Goal: Task Accomplishment & Management: Complete application form

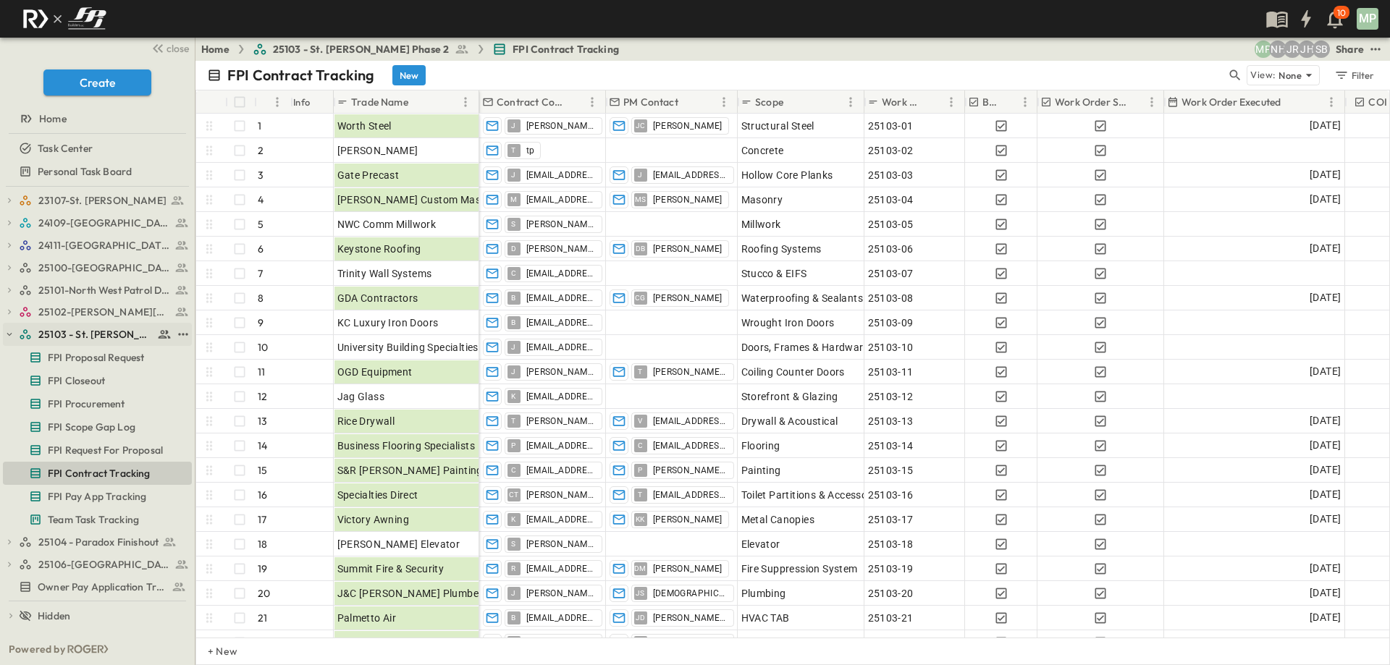
click at [7, 339] on button "button" at bounding box center [9, 334] width 13 height 13
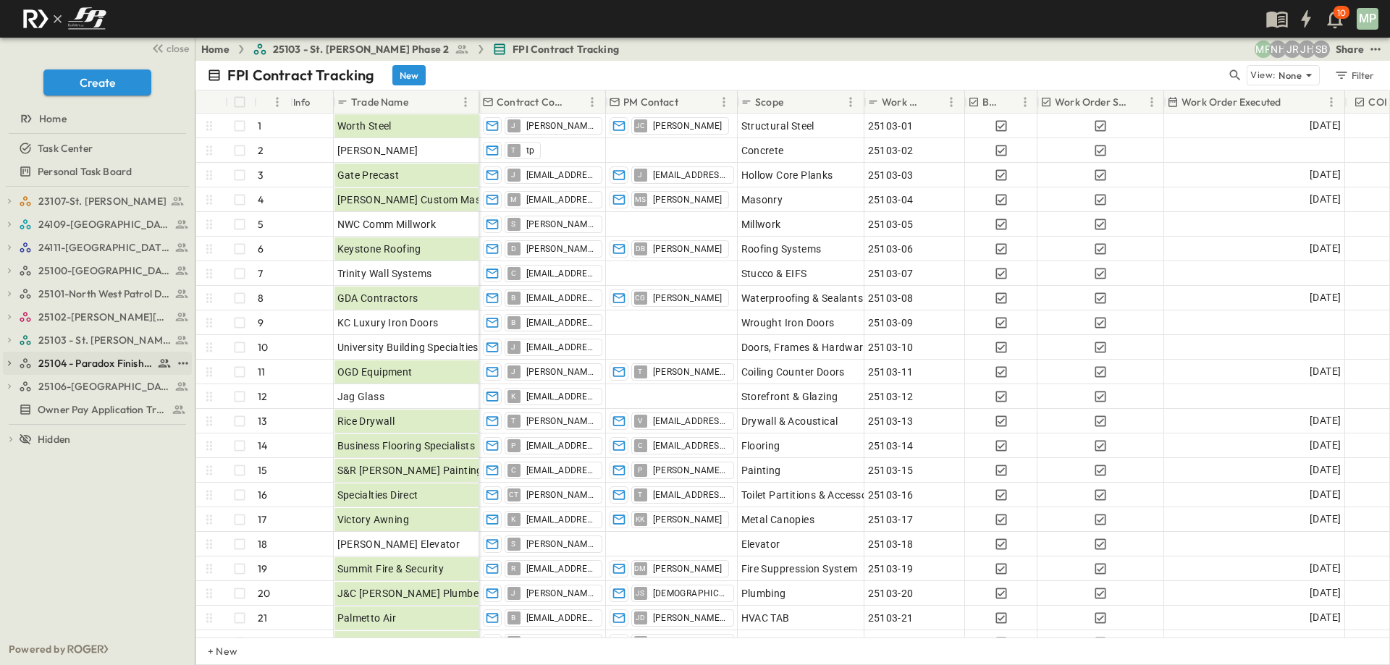
click at [12, 365] on icon "button" at bounding box center [9, 363] width 10 height 10
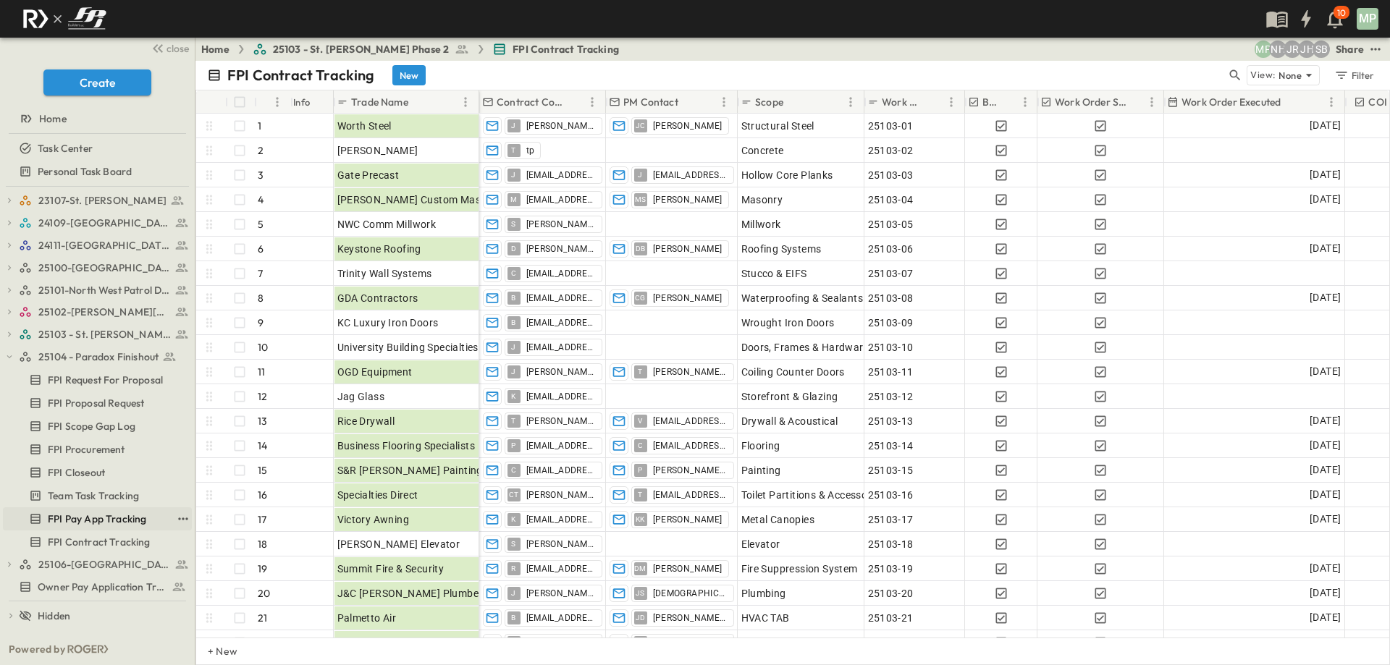
click at [108, 520] on span "FPI Pay App Tracking" at bounding box center [97, 519] width 98 height 14
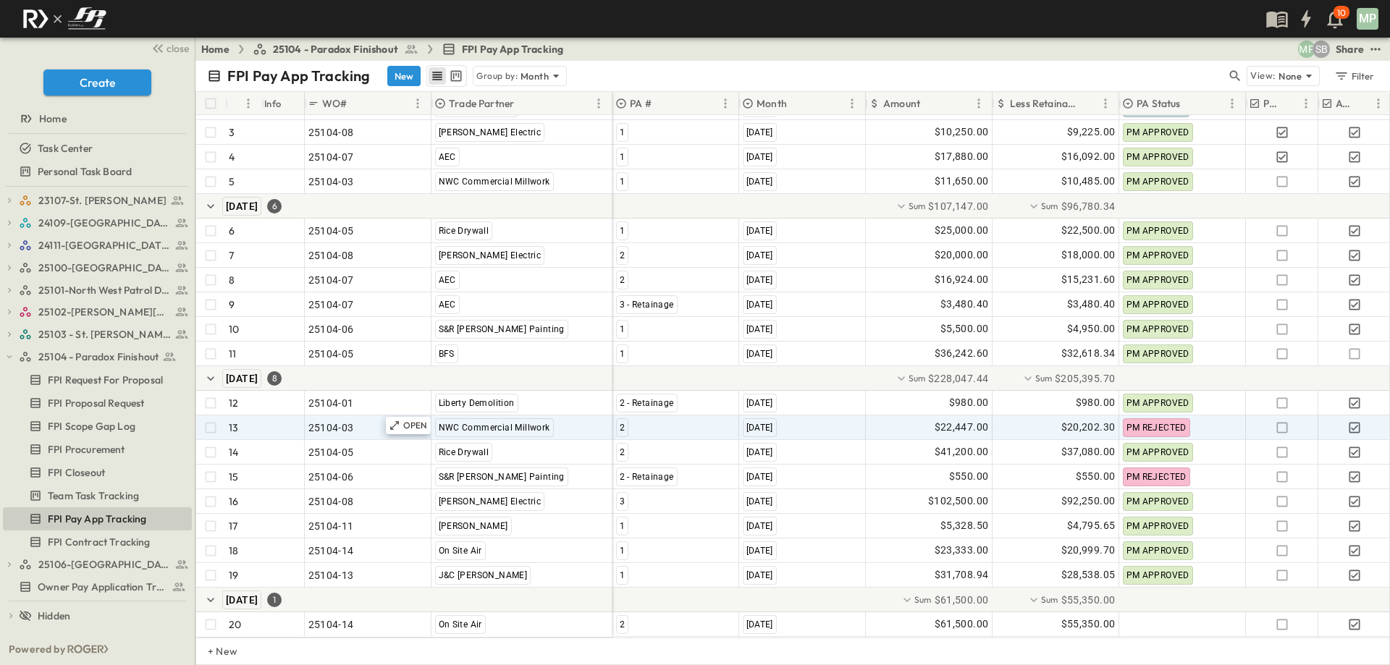
scroll to position [104, 0]
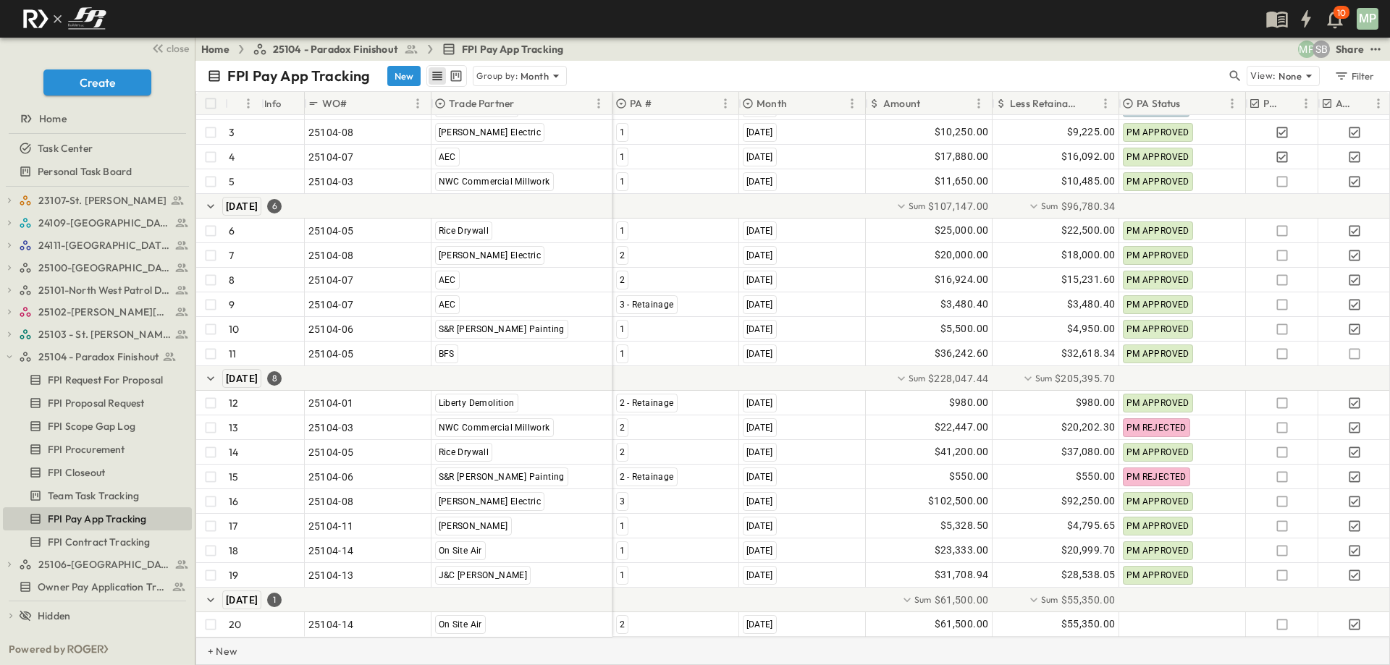
click at [216, 648] on p "+ New" at bounding box center [212, 651] width 9 height 14
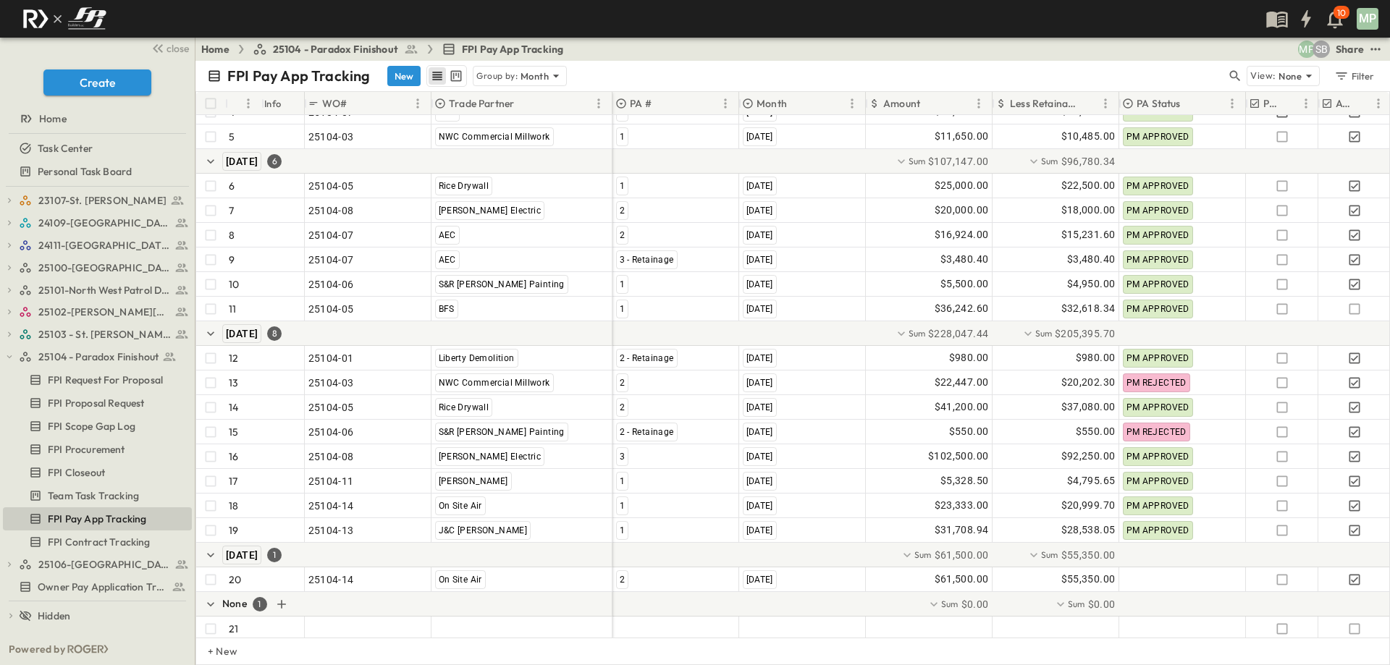
scroll to position [153, 0]
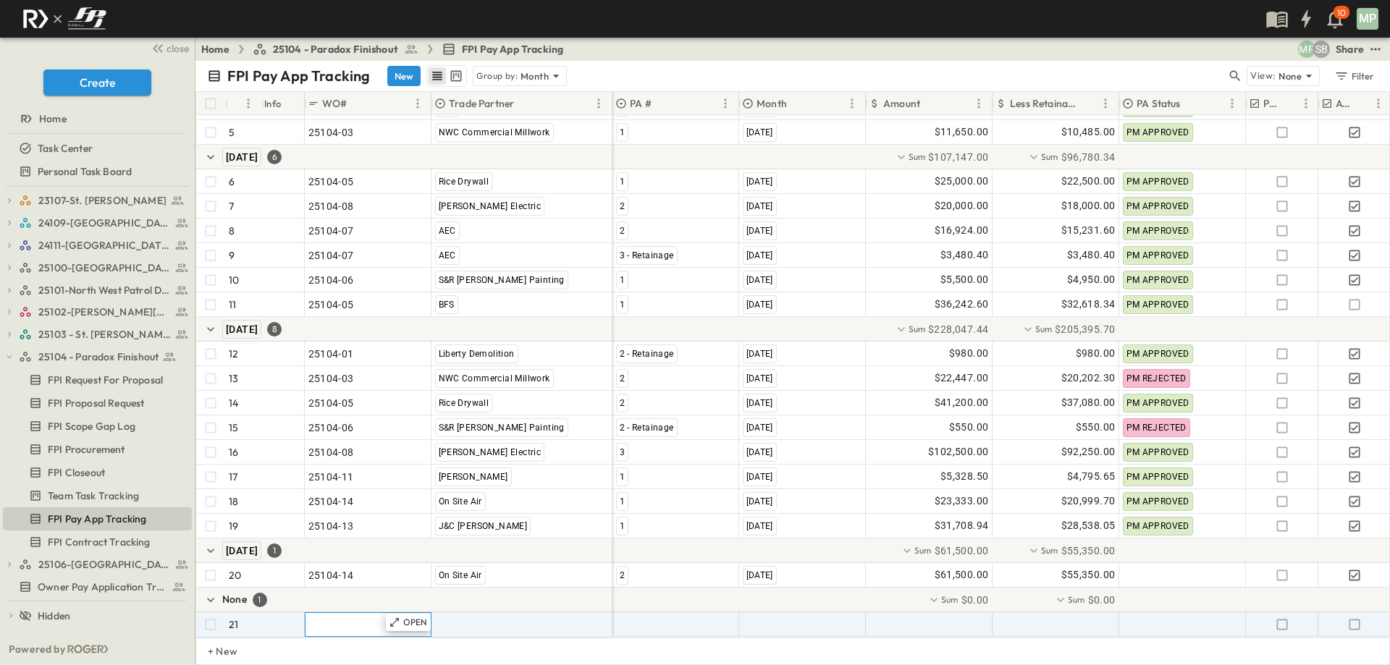
click at [329, 617] on span ""24101-01"" at bounding box center [334, 624] width 52 height 14
type input "********"
click at [520, 617] on span ""[PERSON_NAME] Excavating"" at bounding box center [506, 624] width 143 height 14
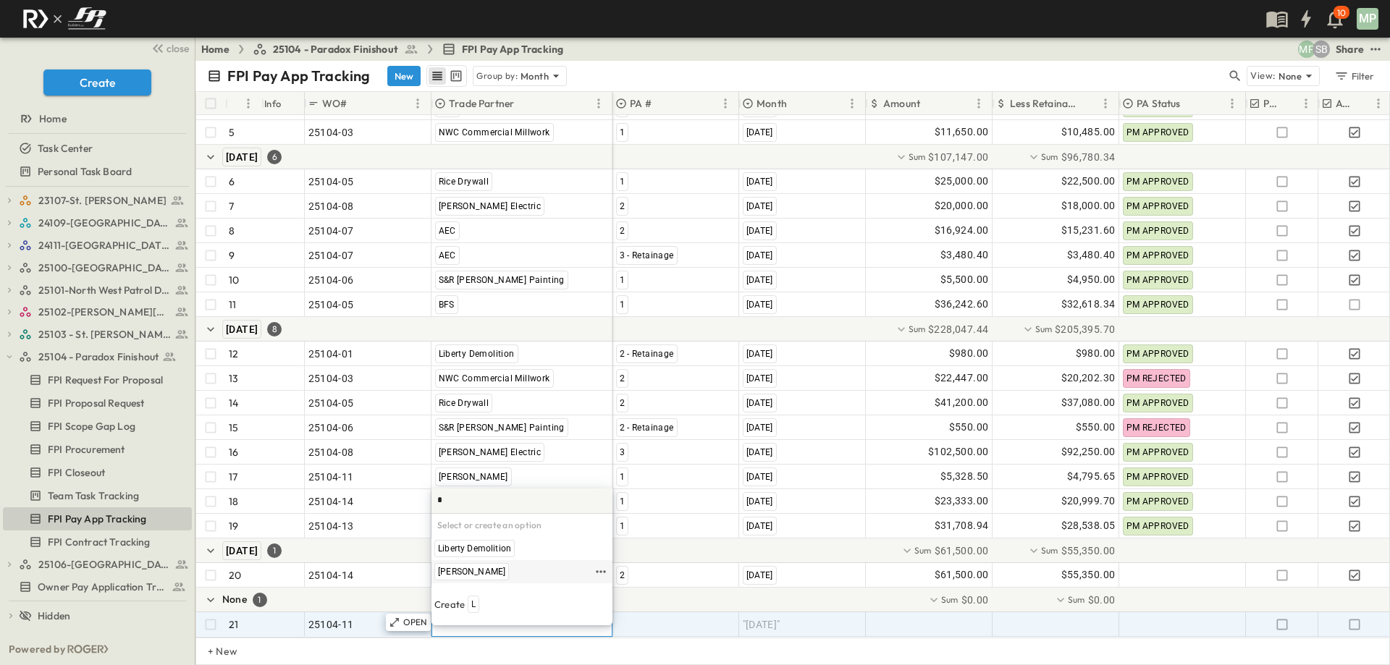
click at [473, 580] on div "[PERSON_NAME]" at bounding box center [471, 571] width 75 height 17
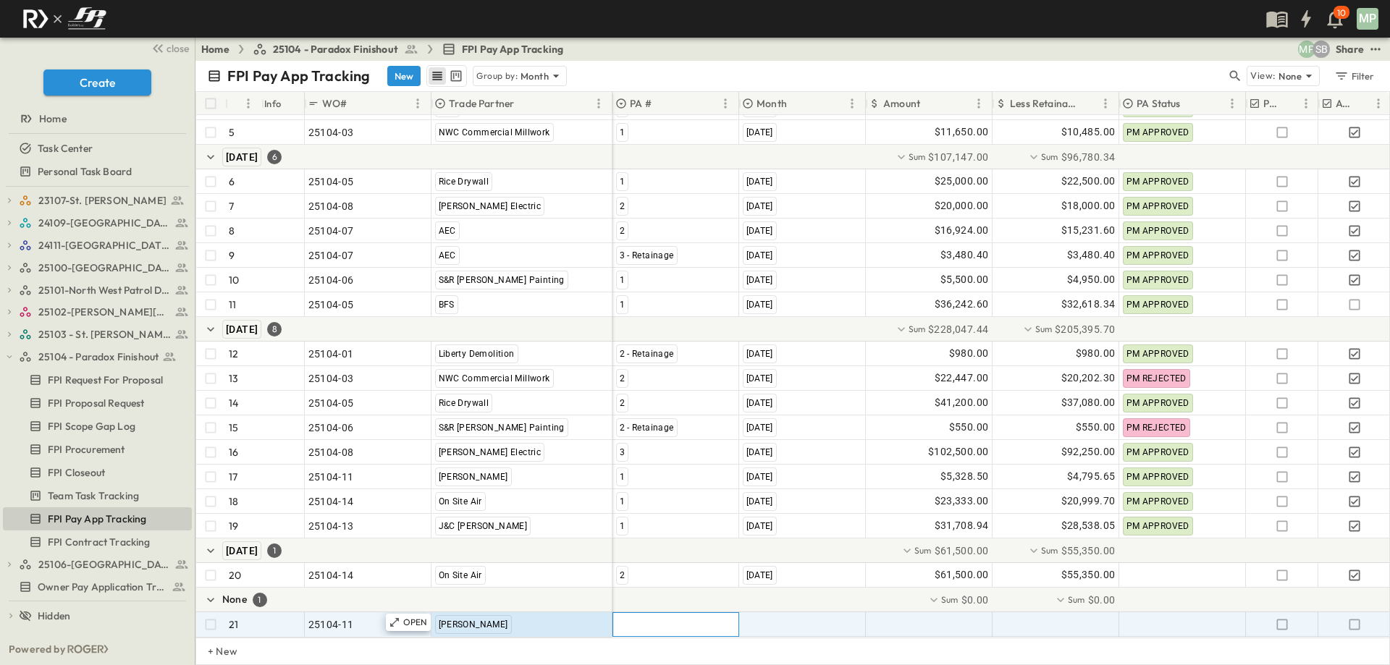
click at [657, 614] on div at bounding box center [675, 624] width 125 height 23
type input "*"
drag, startPoint x: 620, startPoint y: 593, endPoint x: 745, endPoint y: 606, distance: 126.6
click at [620, 593] on span "2" at bounding box center [621, 591] width 5 height 12
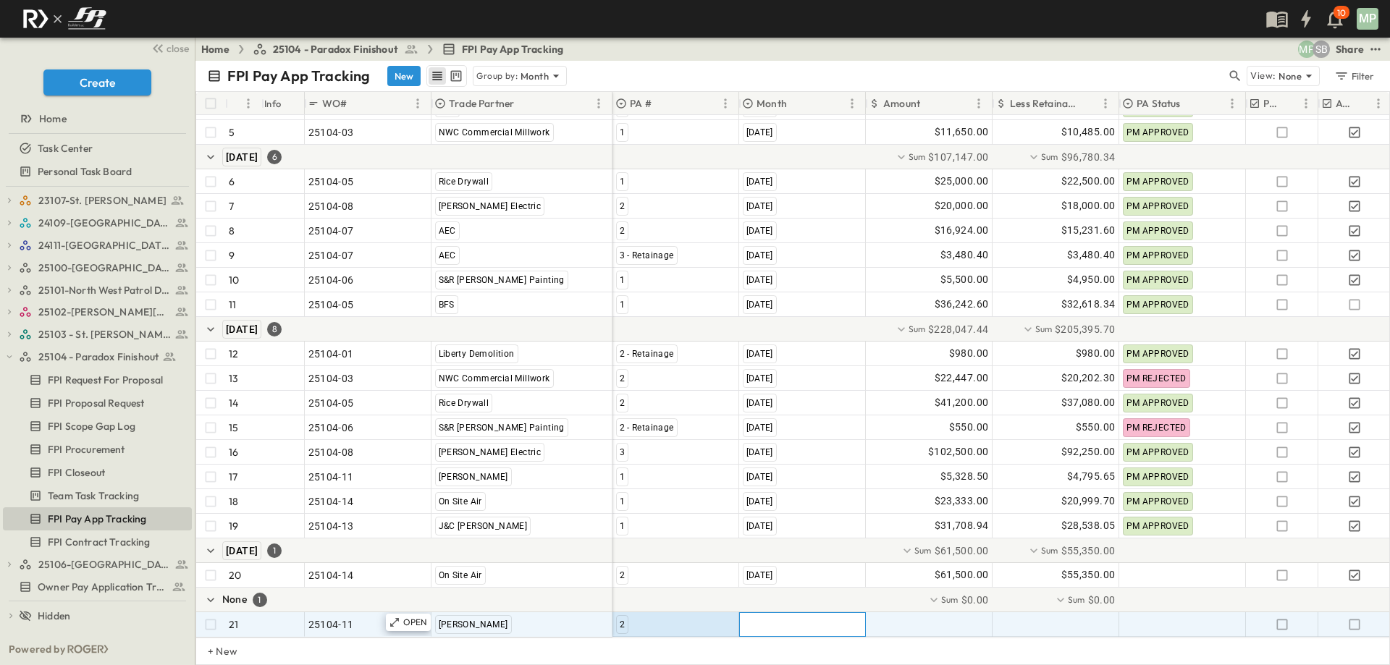
click at [761, 617] on span ""[DATE]"" at bounding box center [762, 624] width 38 height 14
click at [772, 578] on span "[DATE]" at bounding box center [758, 572] width 26 height 12
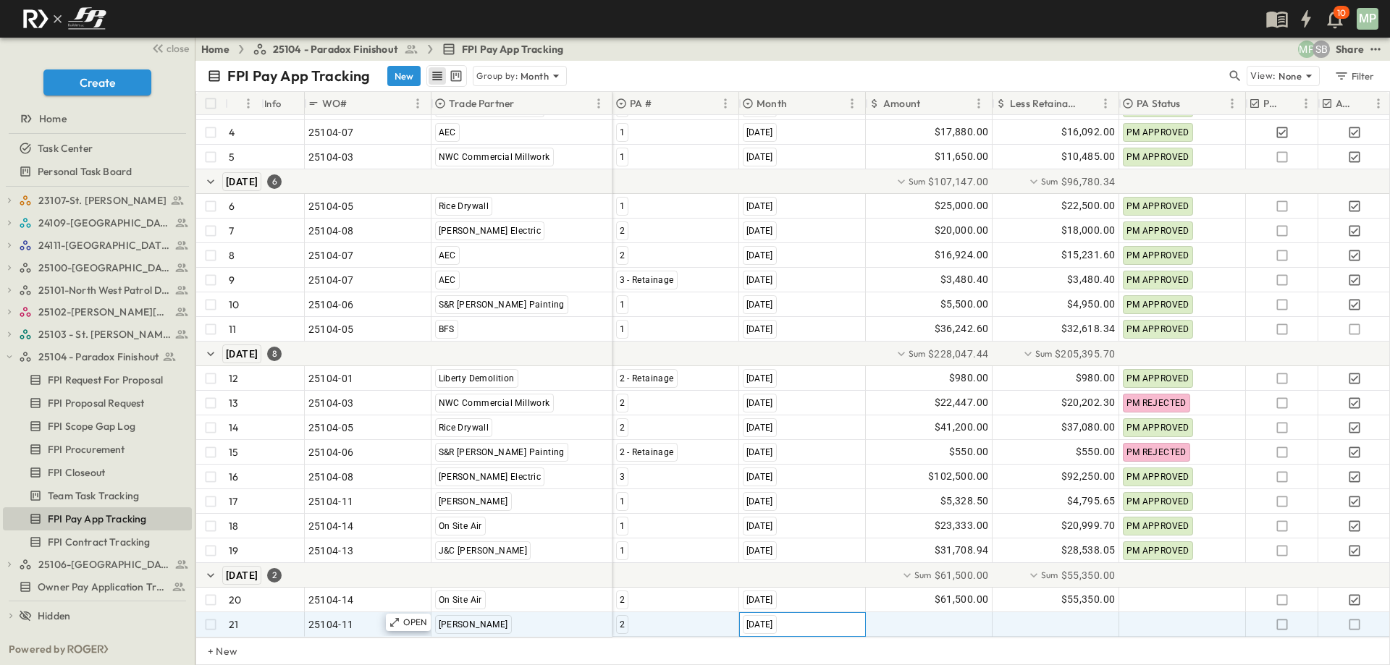
scroll to position [129, 0]
click at [881, 613] on div at bounding box center [928, 624] width 125 height 23
type input "********"
type input "*"
type input "********"
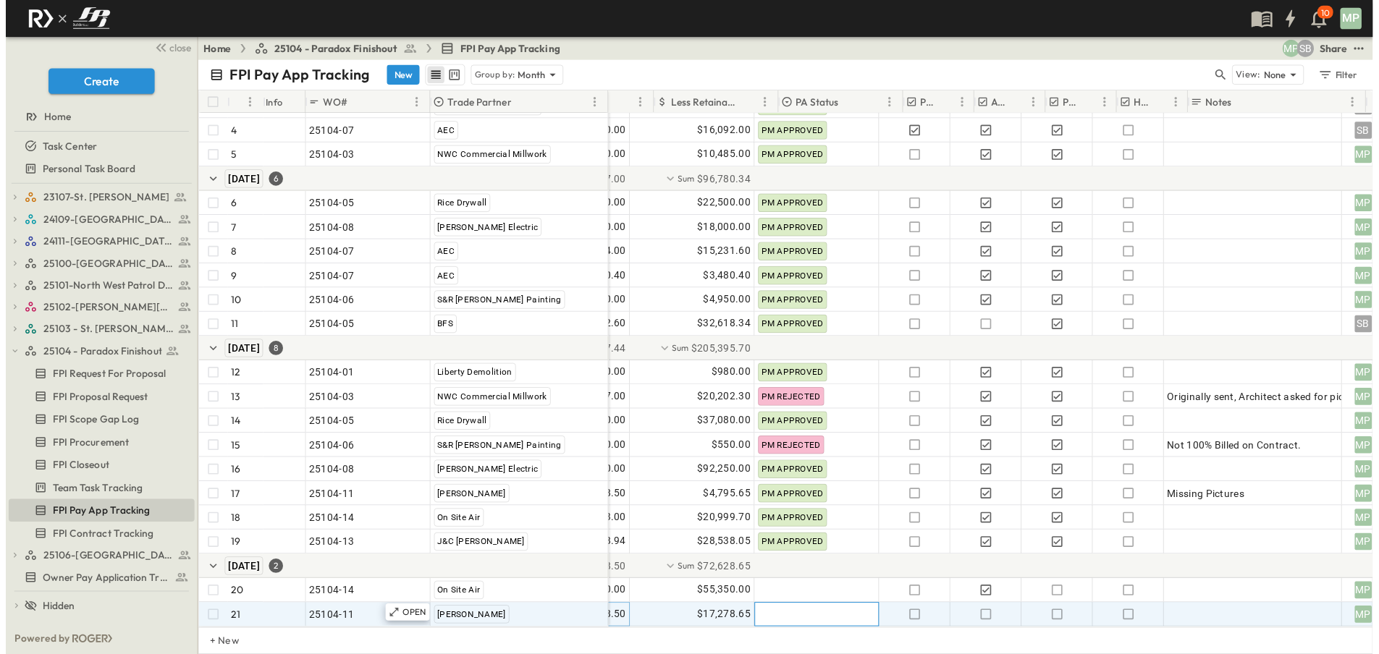
scroll to position [129, 359]
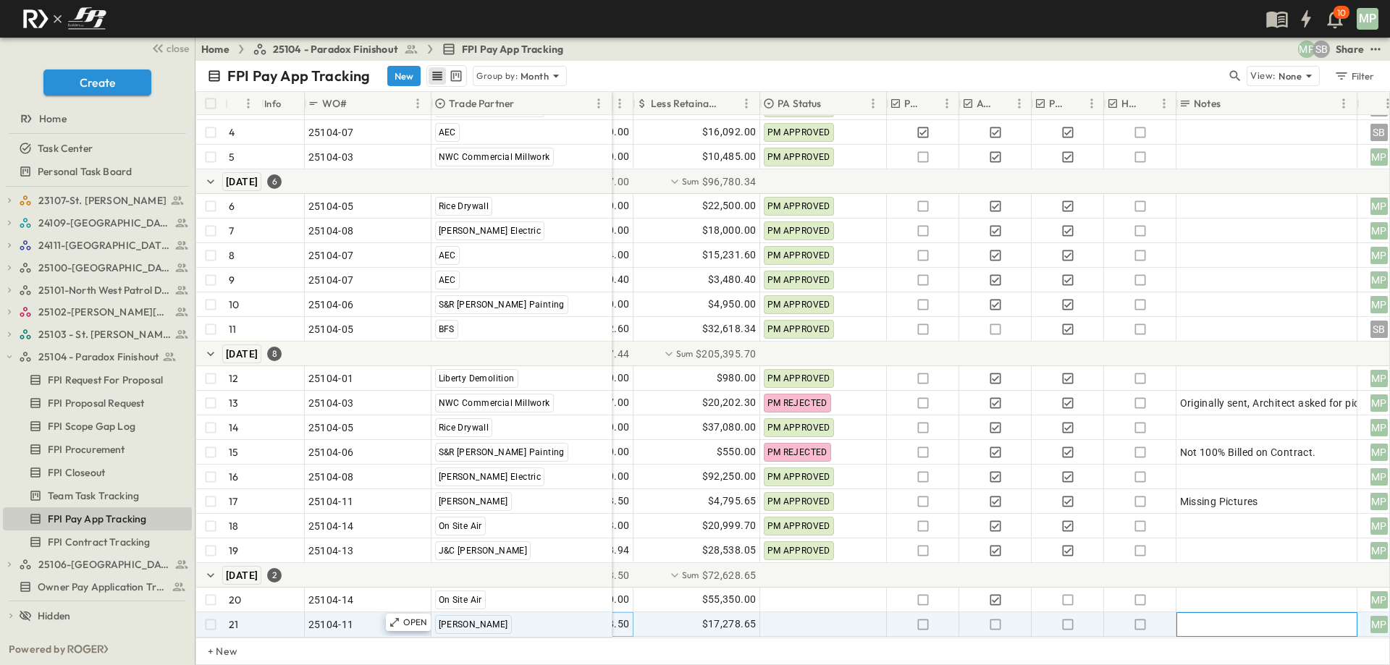
click at [1232, 614] on div at bounding box center [1267, 624] width 174 height 20
type textarea "*"
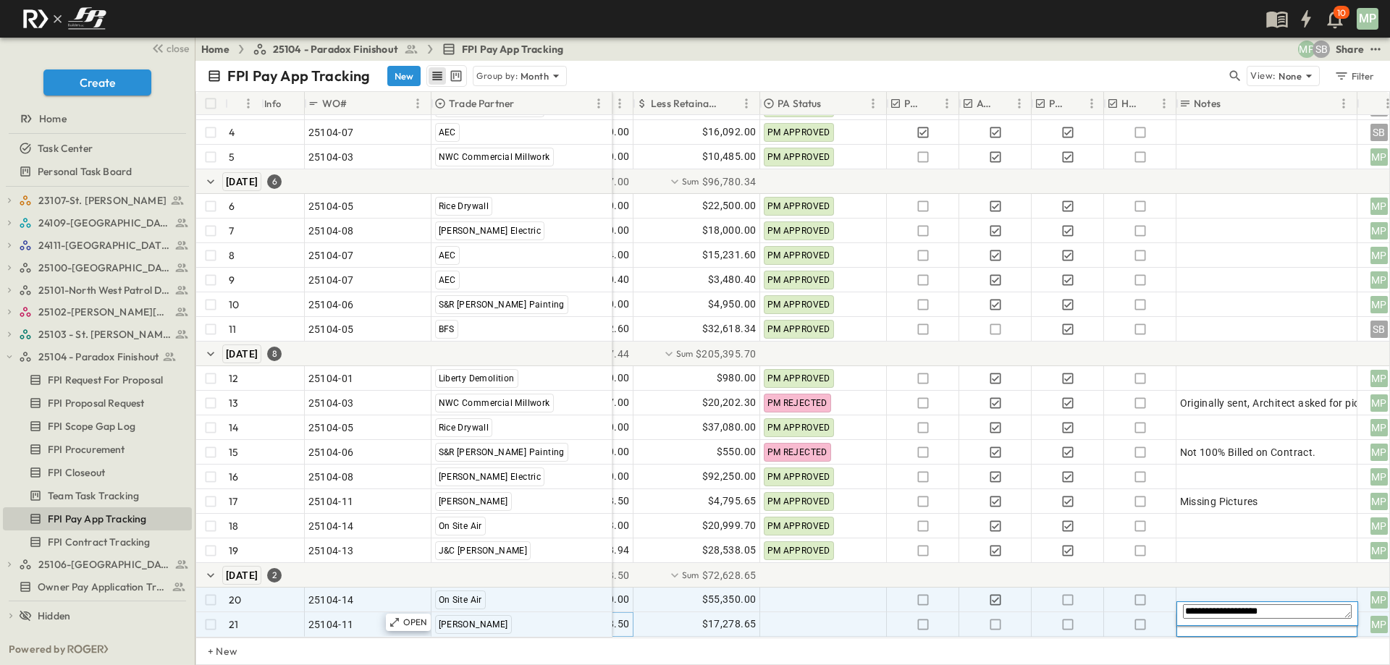
type textarea "**********"
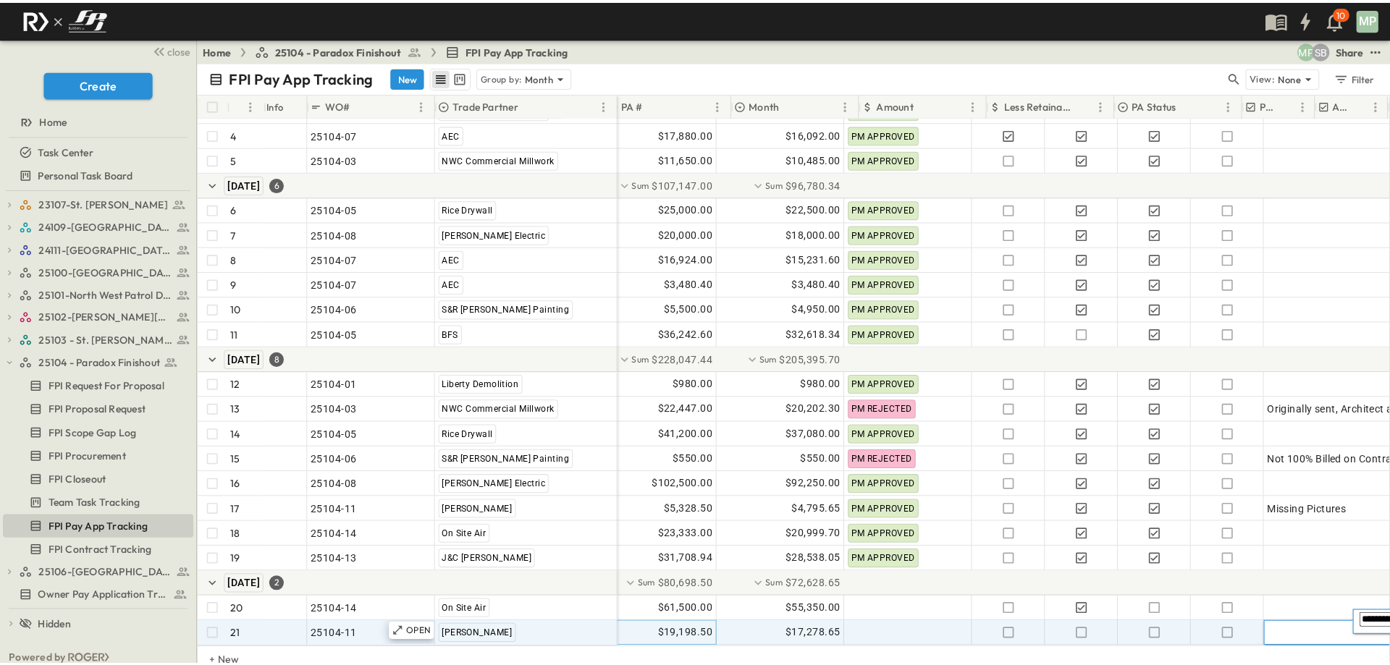
scroll to position [129, 0]
